Goal: Task Accomplishment & Management: Manage account settings

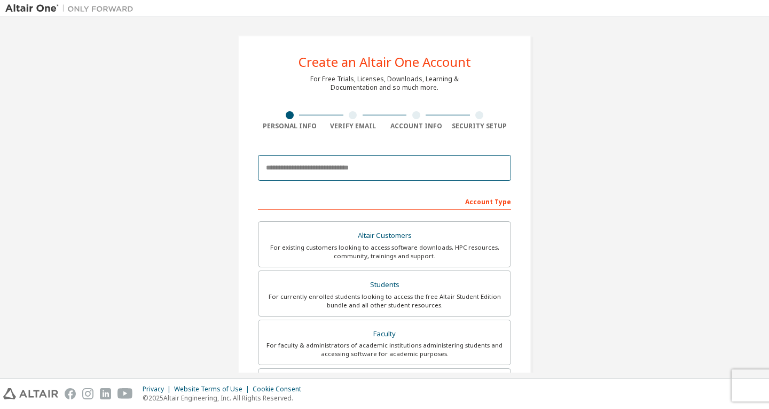
click at [351, 173] on input "email" at bounding box center [384, 168] width 253 height 26
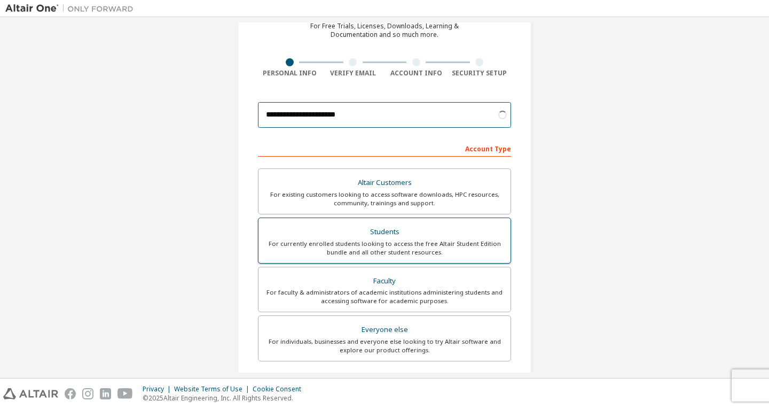
scroll to position [53, 0]
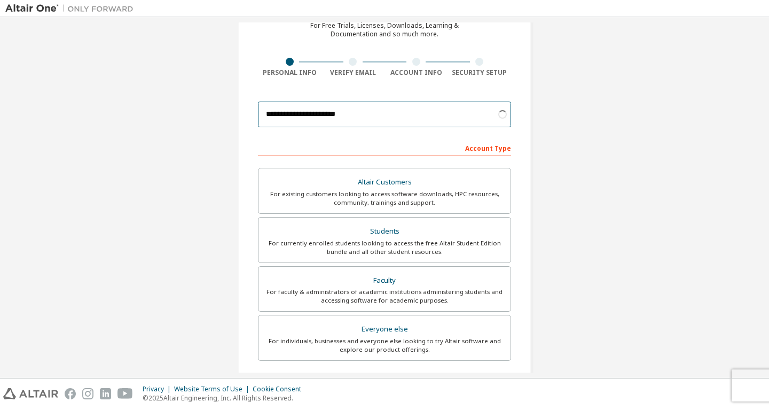
type input "**********"
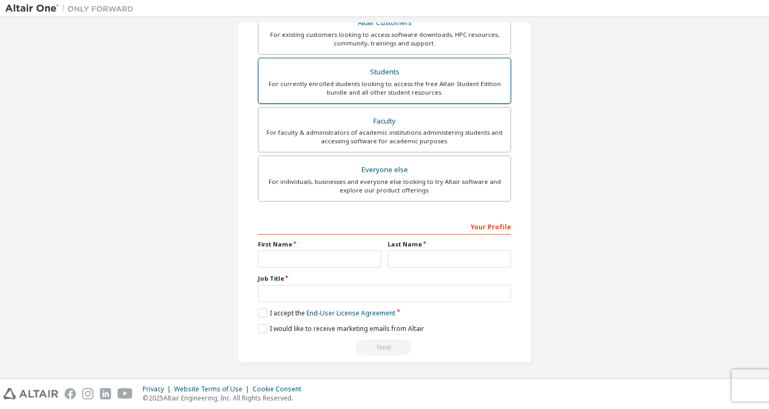
scroll to position [214, 0]
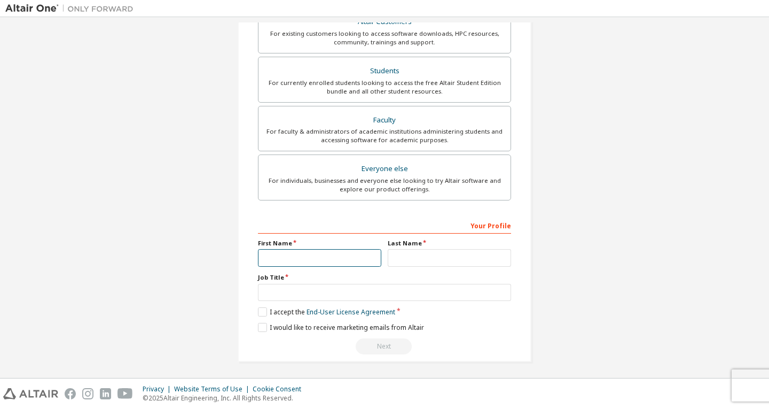
click at [356, 260] on input "text" at bounding box center [319, 258] width 123 height 18
type input "****"
type input "*"
drag, startPoint x: 357, startPoint y: 256, endPoint x: 169, endPoint y: 271, distance: 188.7
click at [170, 272] on div "**********" at bounding box center [384, 92] width 759 height 566
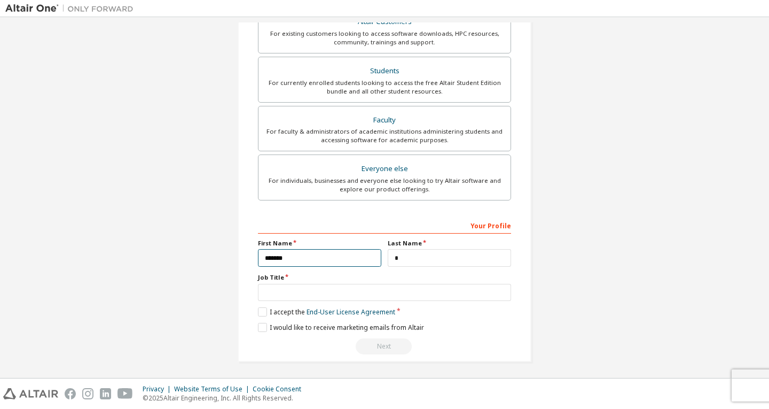
type input "*******"
type input "****"
click at [261, 312] on label "I accept the End-User License Agreement" at bounding box center [326, 311] width 137 height 9
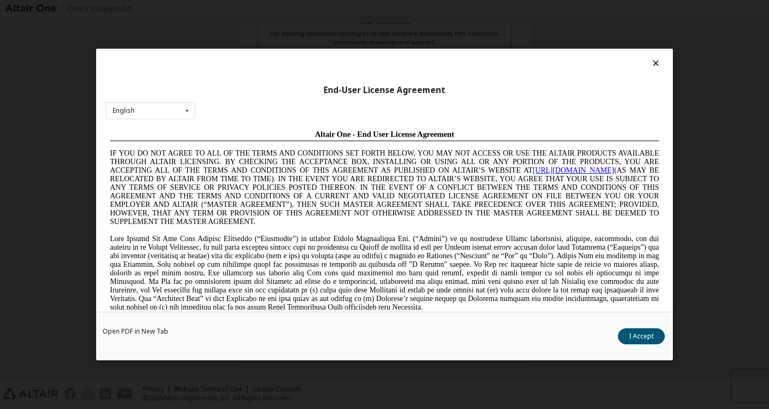
scroll to position [0, 0]
click at [632, 335] on button "I Accept" at bounding box center [641, 336] width 47 height 16
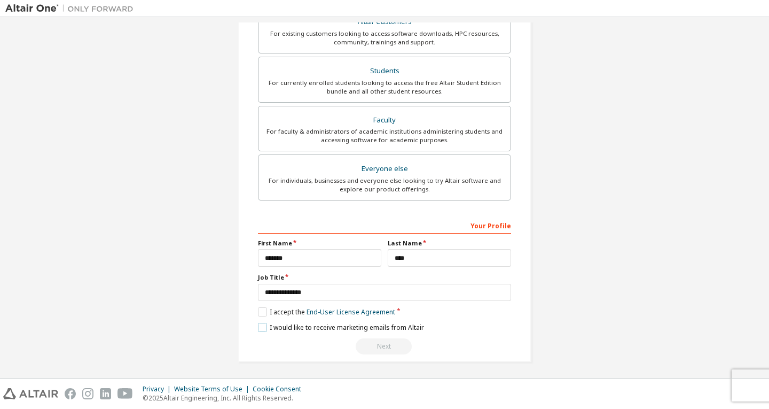
click at [266, 330] on label "I would like to receive marketing emails from Altair" at bounding box center [341, 327] width 166 height 9
click at [329, 285] on input "**********" at bounding box center [384, 293] width 253 height 18
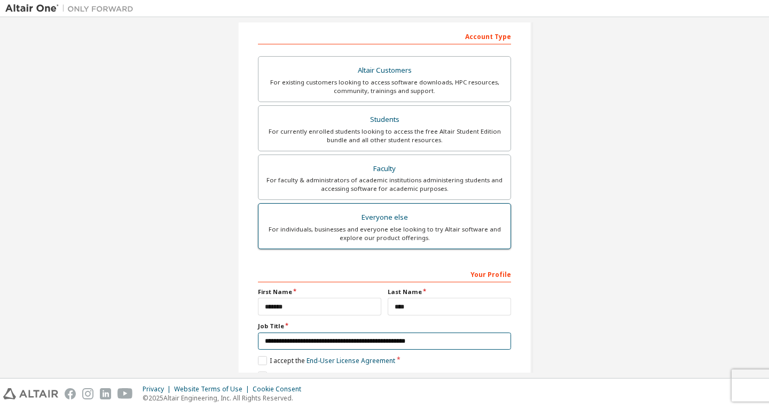
scroll to position [162, 0]
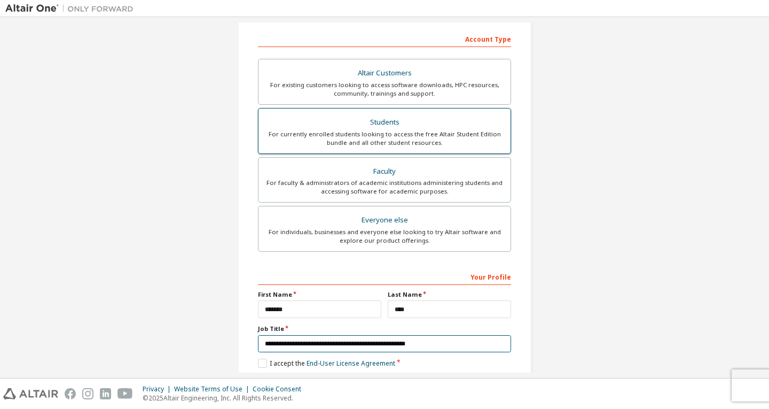
type input "**********"
click at [415, 140] on div "For currently enrolled students looking to access the free Altair Student Editi…" at bounding box center [384, 138] width 239 height 17
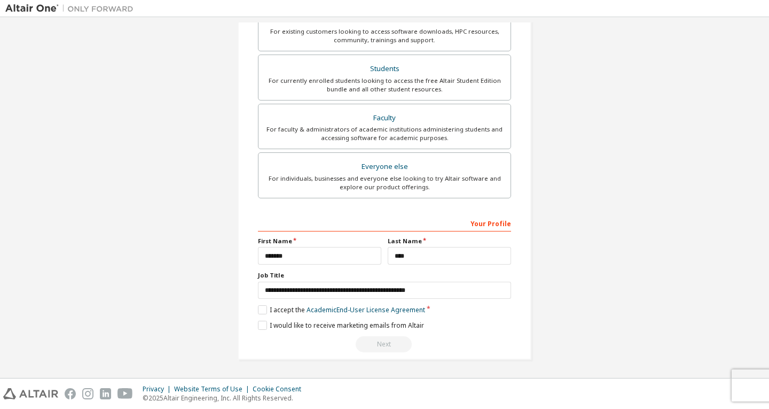
scroll to position [216, 0]
click at [262, 312] on label "I accept the Academic End-User License Agreement" at bounding box center [341, 309] width 167 height 9
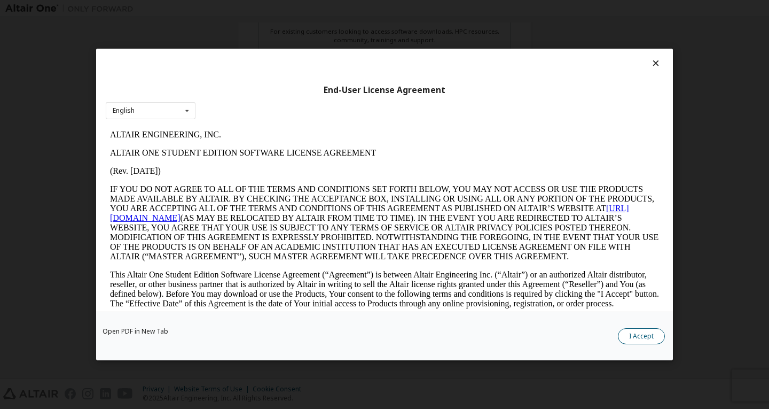
scroll to position [0, 0]
click at [623, 339] on button "I Accept" at bounding box center [641, 336] width 47 height 16
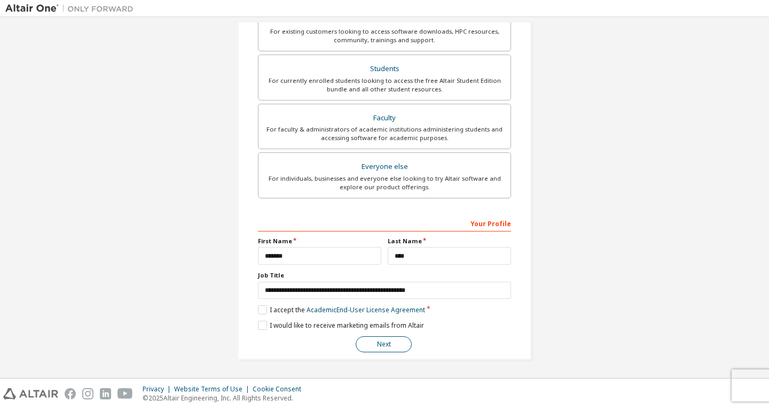
click at [380, 342] on button "Next" at bounding box center [384, 344] width 56 height 16
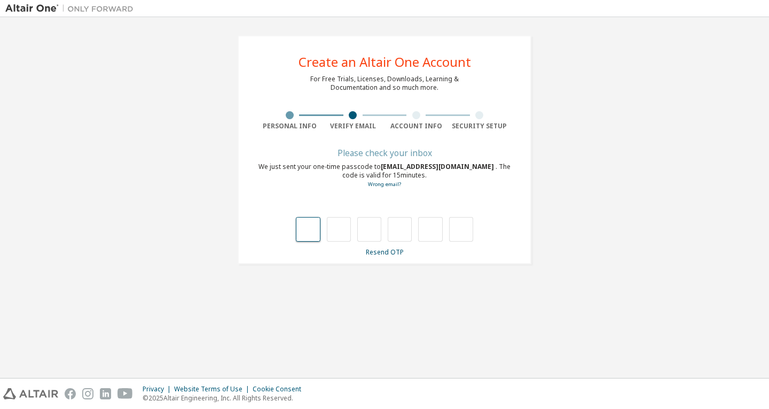
type input "*"
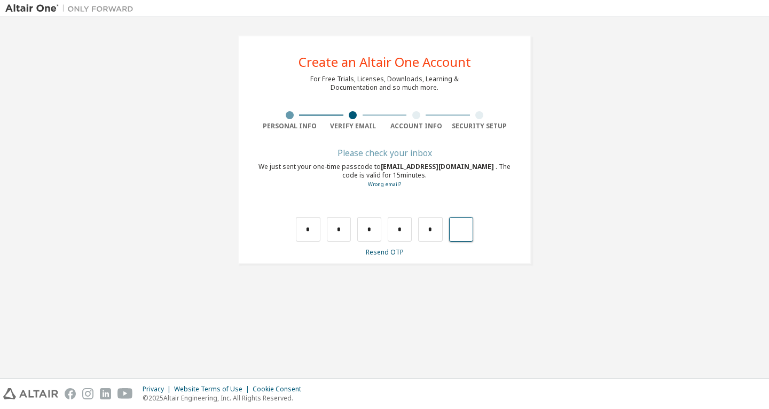
type input "*"
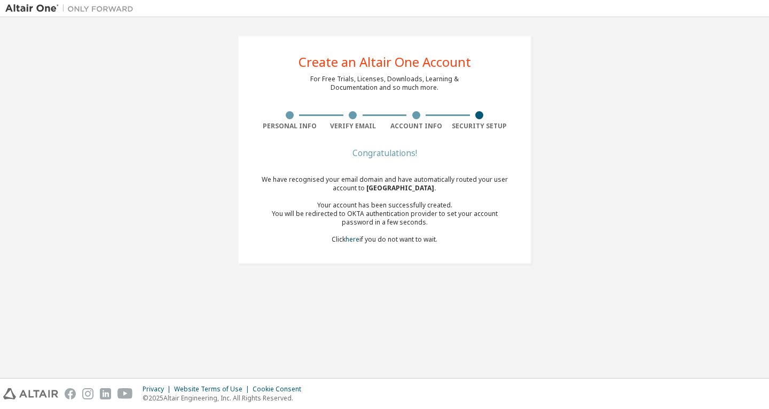
drag, startPoint x: 350, startPoint y: 182, endPoint x: 477, endPoint y: 237, distance: 137.9
click at [477, 237] on div "We have recognised your email domain and have automatically routed your user ac…" at bounding box center [384, 209] width 253 height 68
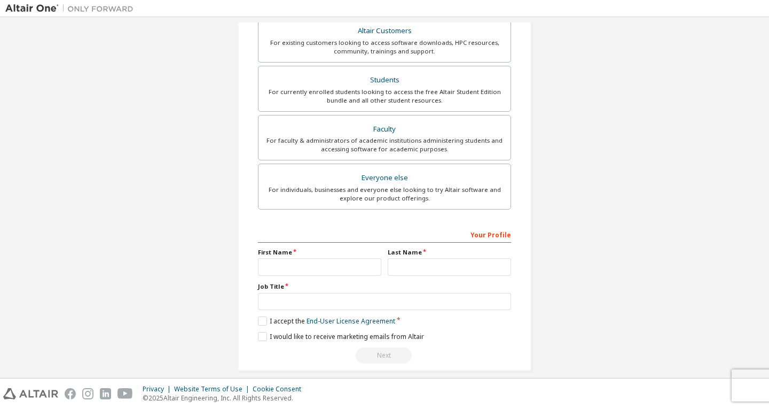
scroll to position [214, 0]
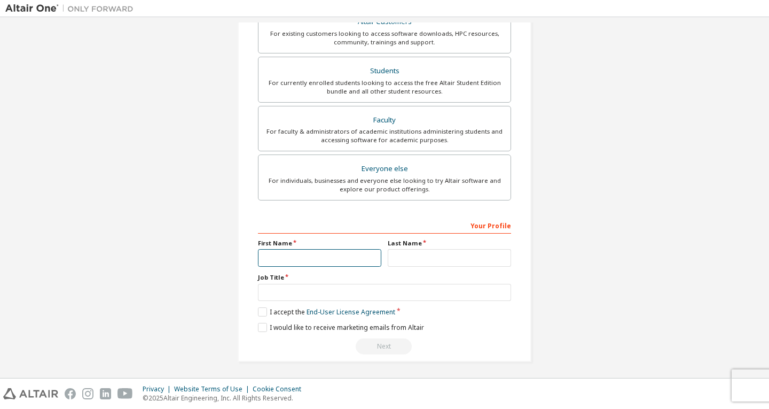
click at [361, 258] on input "text" at bounding box center [319, 258] width 123 height 18
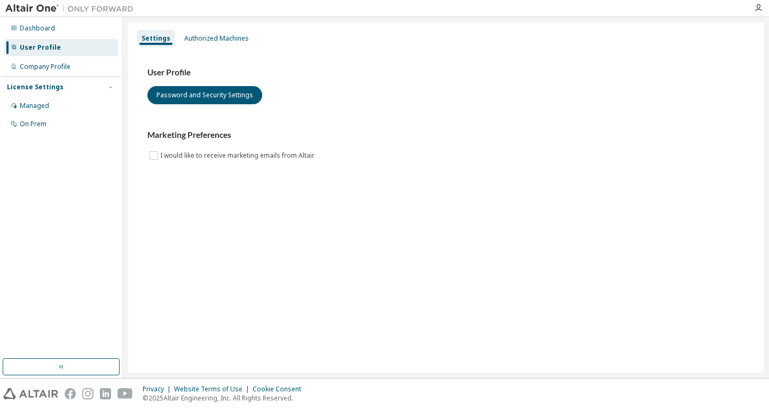
click at [36, 135] on div "Dashboard User Profile Company Profile License Settings Managed On Prem" at bounding box center [61, 188] width 119 height 338
click at [41, 120] on div "On Prem" at bounding box center [33, 124] width 27 height 9
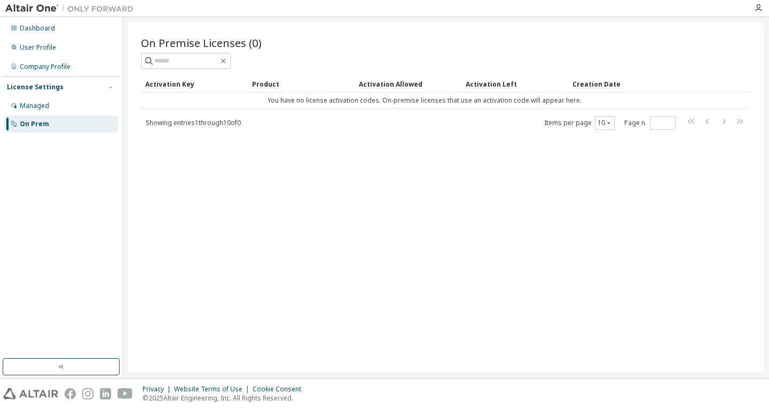
click at [389, 289] on div "On Premise Licenses (0) Clear Load Save Save As Field Operator Value Select fil…" at bounding box center [446, 197] width 636 height 350
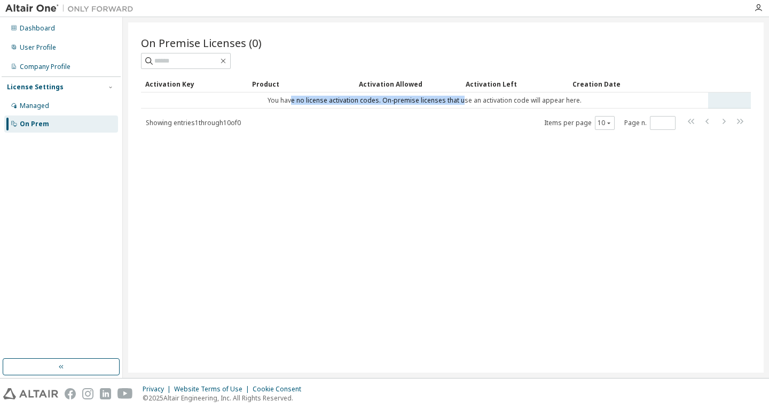
drag, startPoint x: 462, startPoint y: 100, endPoint x: 295, endPoint y: 102, distance: 167.3
click at [295, 102] on td "You have no license activation codes. On-premise licenses that use an activatio…" at bounding box center [424, 100] width 567 height 16
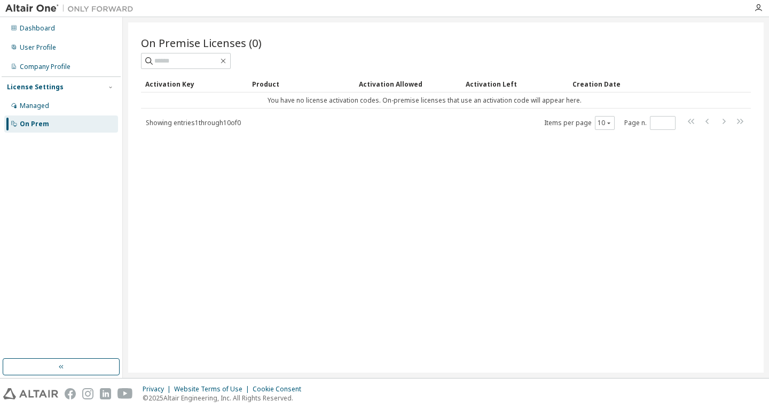
click at [61, 126] on div "On Prem" at bounding box center [61, 123] width 114 height 17
click at [37, 124] on div "On Prem" at bounding box center [34, 124] width 29 height 9
click at [758, 12] on icon "button" at bounding box center [758, 8] width 9 height 9
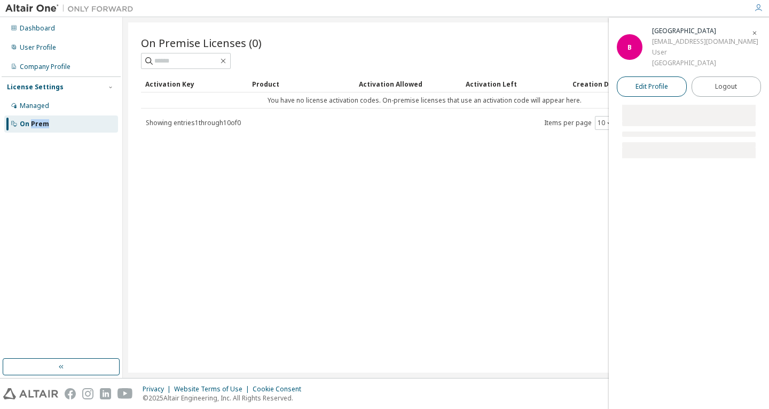
click at [671, 83] on link "Edit Profile" at bounding box center [652, 86] width 70 height 20
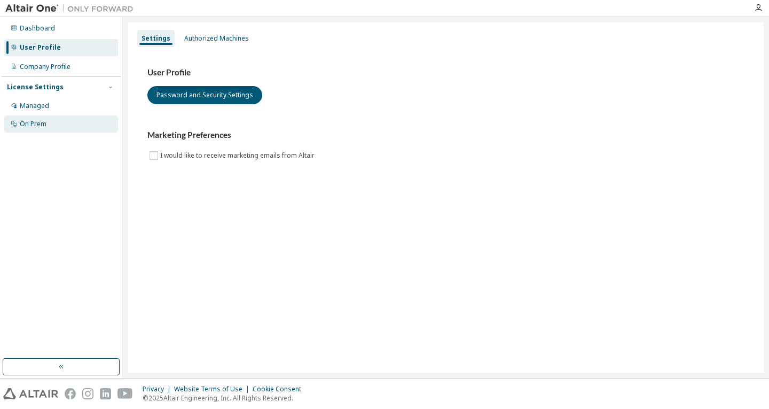
click at [28, 128] on div "On Prem" at bounding box center [33, 124] width 27 height 9
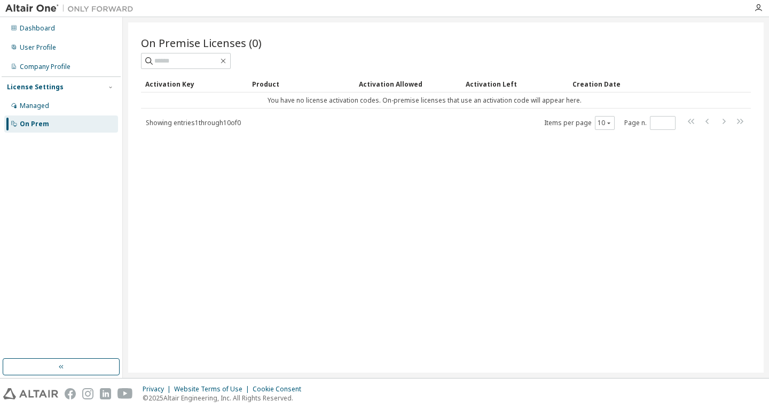
click at [213, 126] on span "Showing entries 1 through 10 of 0" at bounding box center [193, 122] width 95 height 9
drag, startPoint x: 215, startPoint y: 126, endPoint x: 305, endPoint y: 126, distance: 89.8
click at [260, 126] on div "Showing entries 1 through 10 of 0 Items per page 10 Page n. *" at bounding box center [446, 122] width 610 height 15
click at [315, 126] on div "Showing entries 1 through 10 of 0 Items per page 10 Page n. *" at bounding box center [446, 122] width 610 height 15
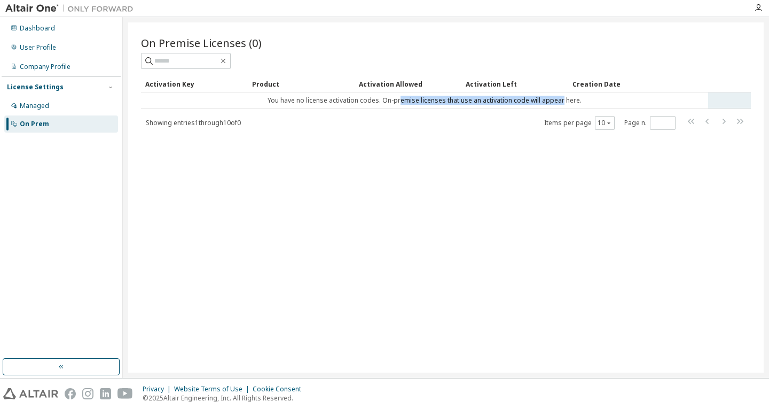
drag, startPoint x: 401, startPoint y: 93, endPoint x: 571, endPoint y: 100, distance: 169.5
click at [567, 99] on td "You have no license activation codes. On-premise licenses that use an activatio…" at bounding box center [424, 100] width 567 height 16
click at [571, 100] on td "You have no license activation codes. On-premise licenses that use an activatio…" at bounding box center [424, 100] width 567 height 16
drag, startPoint x: 559, startPoint y: 99, endPoint x: 305, endPoint y: 105, distance: 253.9
click at [328, 99] on td "You have no license activation codes. On-premise licenses that use an activatio…" at bounding box center [424, 100] width 567 height 16
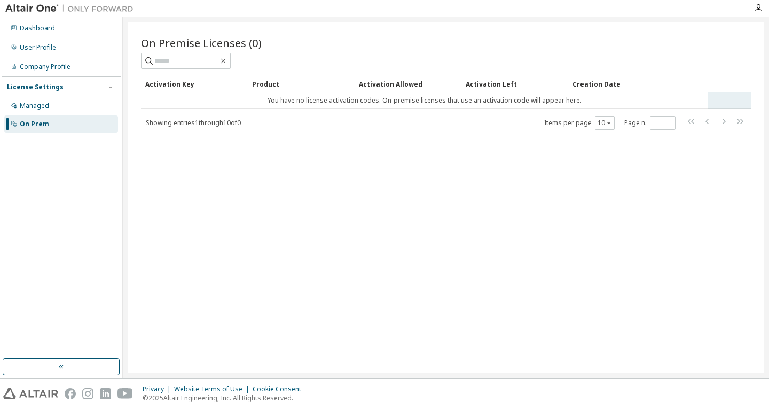
click at [297, 108] on td "You have no license activation codes. On-premise licenses that use an activatio…" at bounding box center [424, 100] width 567 height 16
click at [50, 35] on div "Dashboard" at bounding box center [61, 28] width 114 height 17
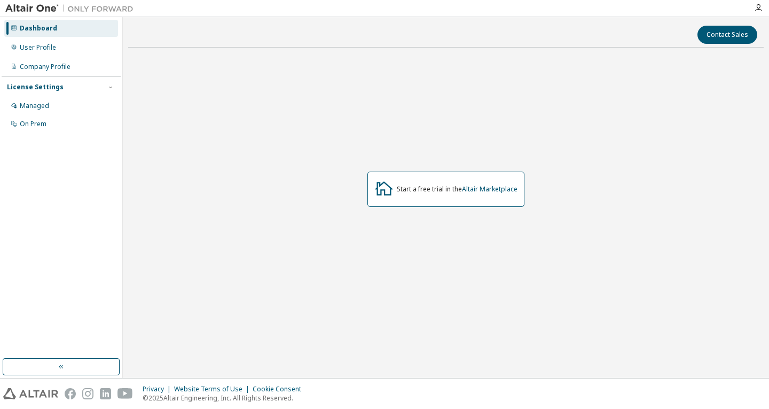
click at [455, 180] on div "Start a free trial in the Altair Marketplace" at bounding box center [446, 189] width 157 height 35
click at [457, 189] on div "Start a free trial in the Altair Marketplace" at bounding box center [457, 189] width 121 height 9
click at [496, 192] on link "Altair Marketplace" at bounding box center [490, 188] width 56 height 9
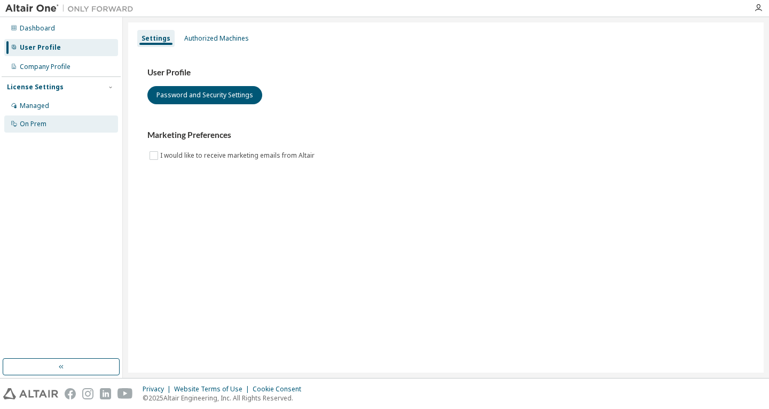
click at [45, 128] on div "On Prem" at bounding box center [33, 124] width 27 height 9
click at [36, 127] on div "On Prem" at bounding box center [33, 124] width 27 height 9
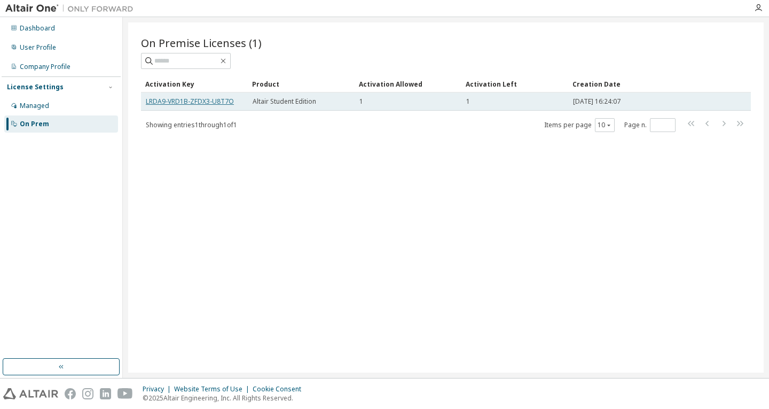
click at [194, 99] on link "LRDA9-VRD1B-ZFDX3-U8T7O" at bounding box center [190, 101] width 88 height 9
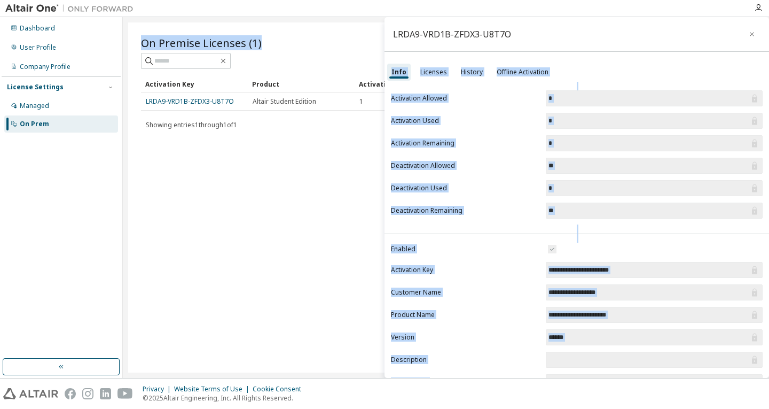
drag, startPoint x: 524, startPoint y: 37, endPoint x: 418, endPoint y: 35, distance: 106.4
click at [377, 39] on main "**********" at bounding box center [446, 197] width 647 height 361
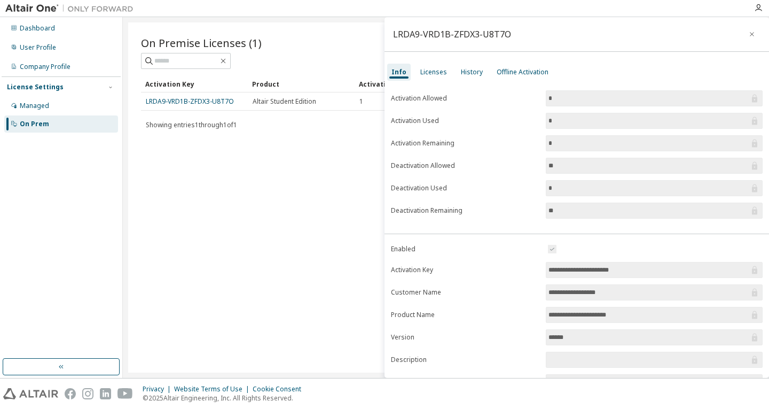
drag, startPoint x: 418, startPoint y: 35, endPoint x: 398, endPoint y: 35, distance: 19.8
click at [401, 35] on div "LRDA9-VRD1B-ZFDX3-U8T7O" at bounding box center [452, 34] width 118 height 9
drag, startPoint x: 394, startPoint y: 35, endPoint x: 510, endPoint y: 37, distance: 116.5
click at [510, 37] on div "LRDA9-VRD1B-ZFDX3-U8T7O" at bounding box center [577, 34] width 385 height 35
copy div "LRDA9-VRD1B-ZFDX3-U8T7O"
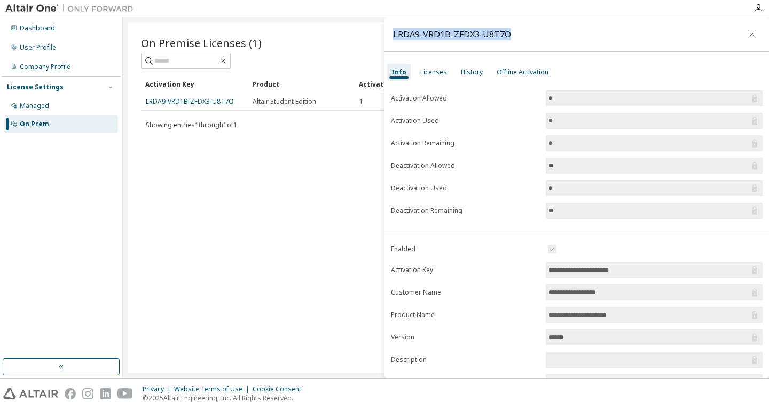
click at [22, 9] on img at bounding box center [72, 8] width 134 height 11
